Goal: Task Accomplishment & Management: Use online tool/utility

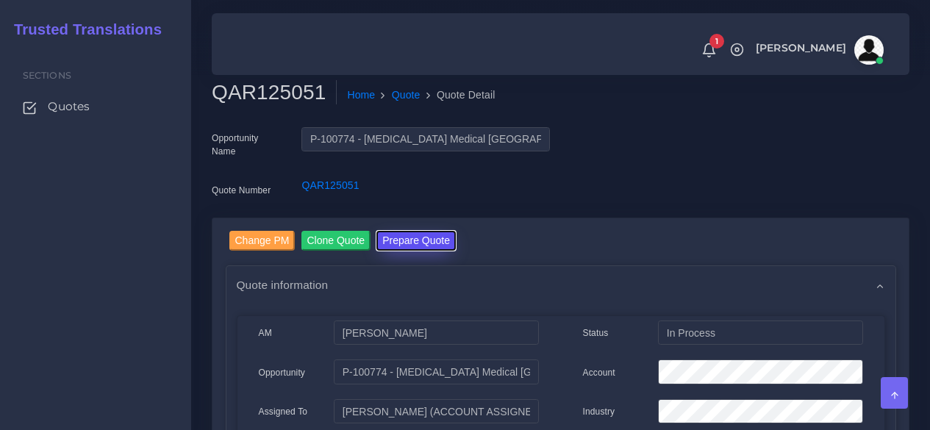
drag, startPoint x: 0, startPoint y: 0, endPoint x: 419, endPoint y: 232, distance: 479.1
click at [419, 233] on button "Prepare Quote" at bounding box center [415, 241] width 79 height 20
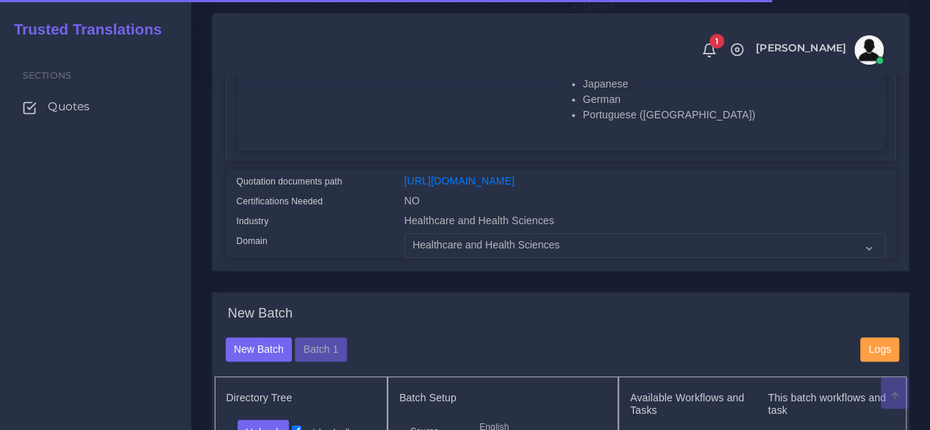
scroll to position [662, 0]
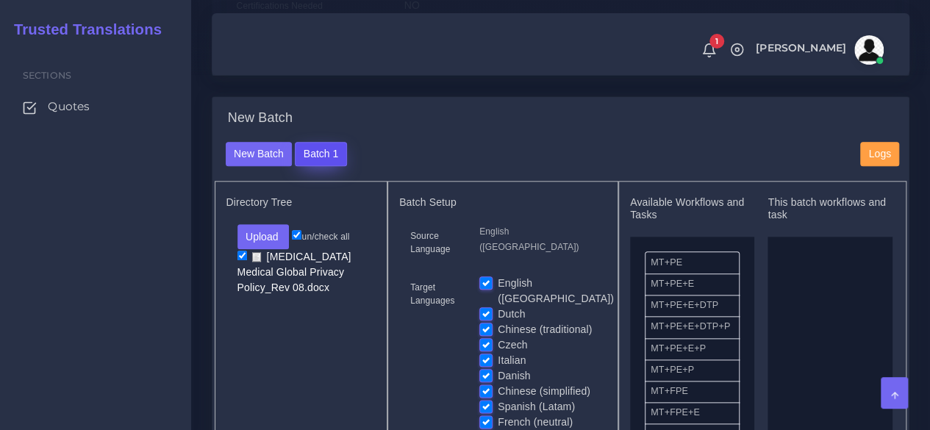
click at [343, 167] on button "Batch 1" at bounding box center [320, 154] width 51 height 25
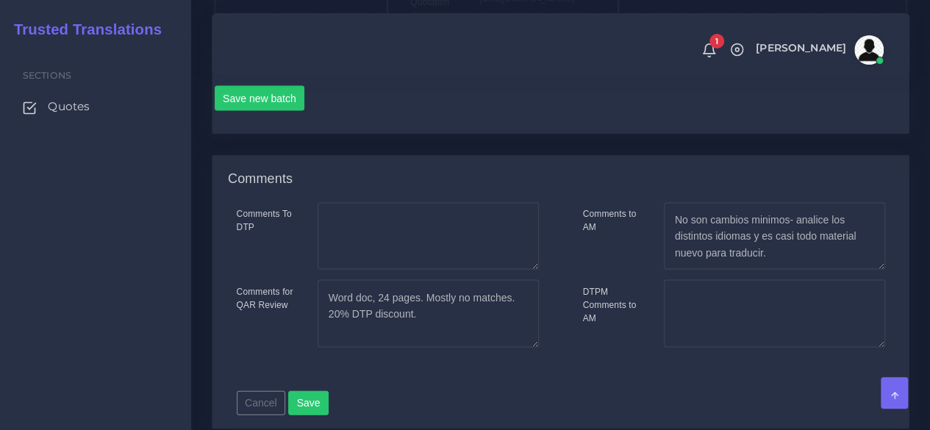
scroll to position [1397, 0]
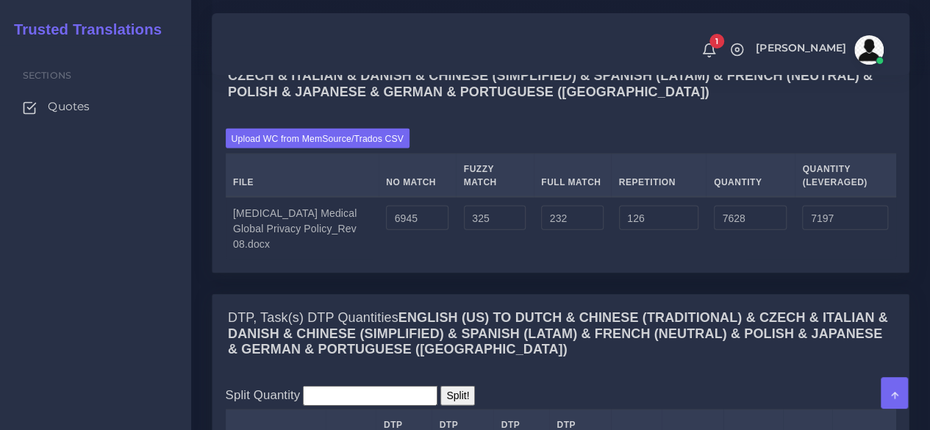
scroll to position [1544, 0]
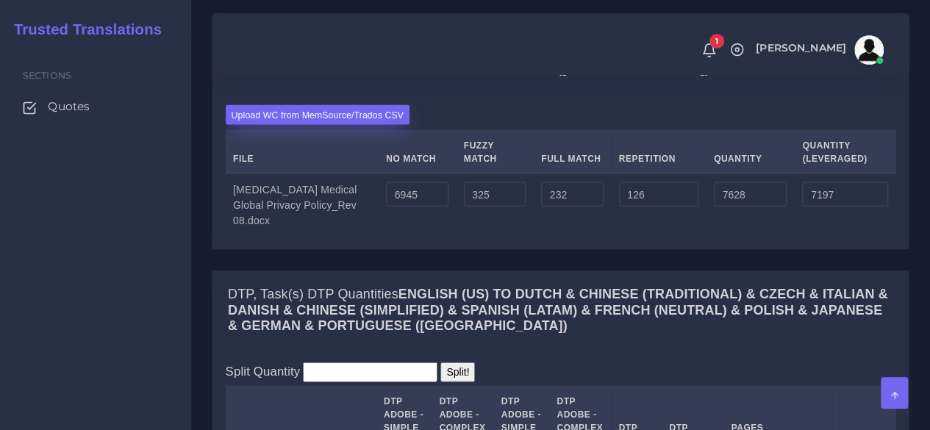
click at [316, 125] on label "Upload WC from MemSource/Trados CSV" at bounding box center [318, 115] width 185 height 20
click at [0, 0] on input "Upload WC from MemSource/Trados CSV" at bounding box center [0, 0] width 0 height 0
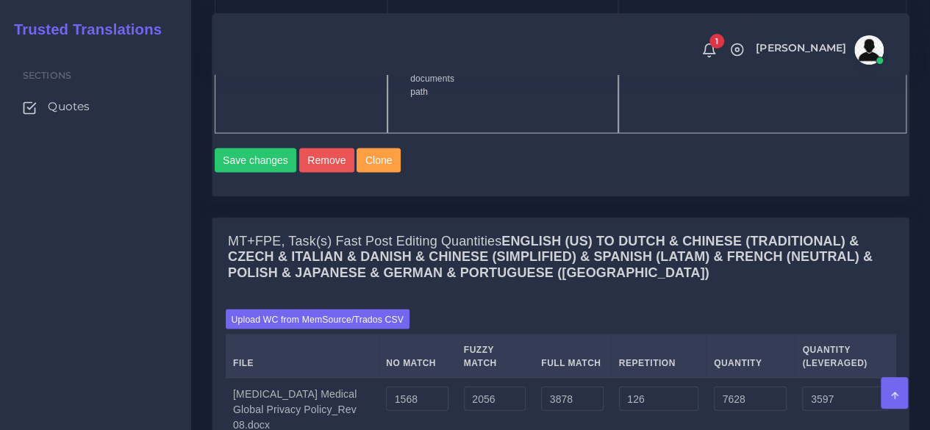
scroll to position [1544, 0]
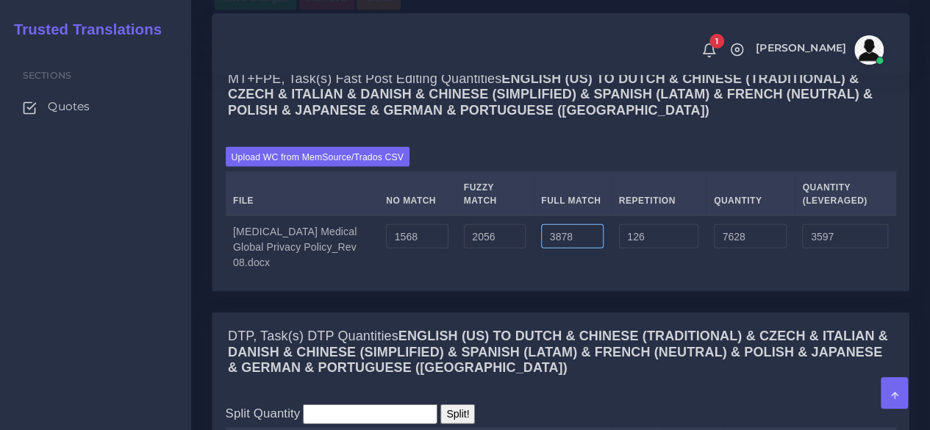
drag, startPoint x: 576, startPoint y: 317, endPoint x: 497, endPoint y: 307, distance: 80.0
click at [497, 278] on tr "ICU Medical Global Privacy Policy_Rev 08.docx 1568 2056 3878 126 7628 3597" at bounding box center [561, 246] width 670 height 62
type input "0"
type input "3750"
type input "2627"
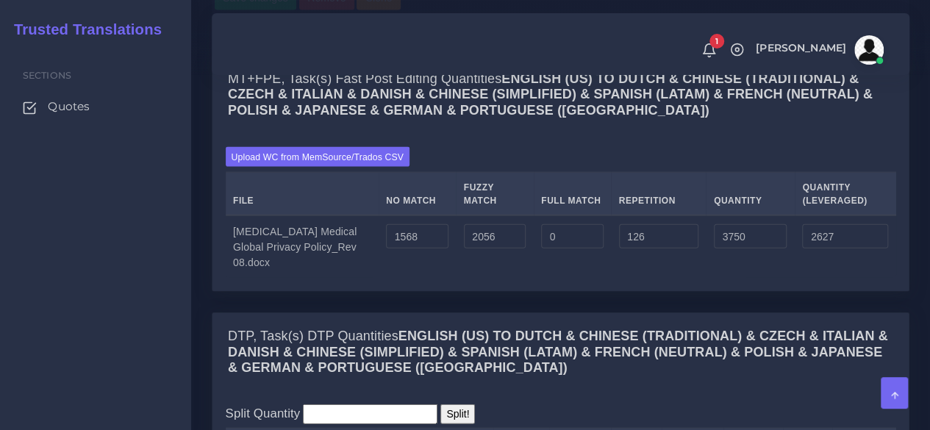
click at [615, 278] on td "126" at bounding box center [658, 246] width 95 height 62
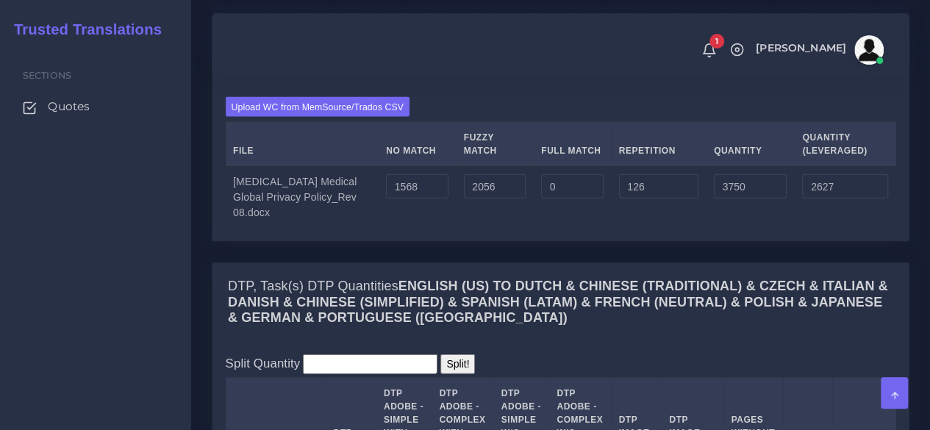
scroll to position [1617, 0]
